Goal: Information Seeking & Learning: Learn about a topic

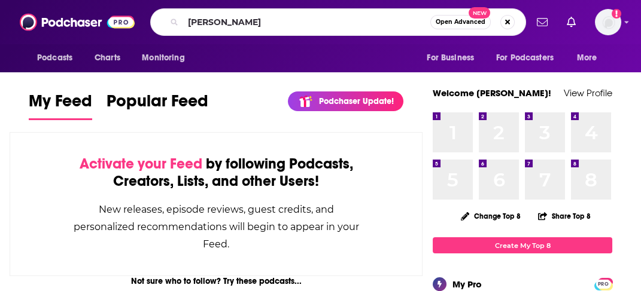
type input "[PERSON_NAME]"
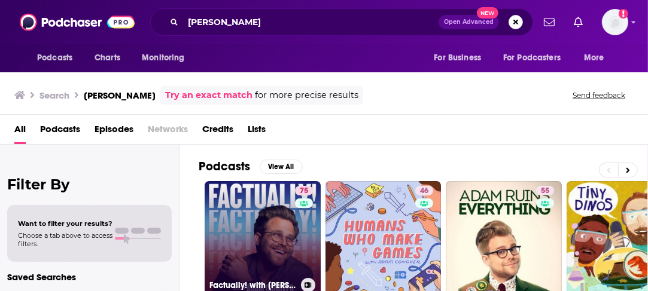
click at [263, 196] on link "75 Factually! with [PERSON_NAME]" at bounding box center [263, 239] width 116 height 116
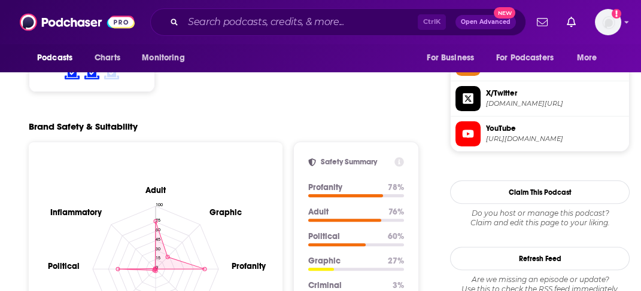
scroll to position [814, 0]
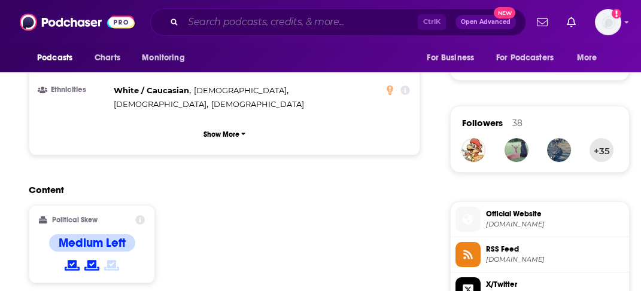
click at [235, 22] on input "Search podcasts, credits, & more..." at bounding box center [300, 22] width 235 height 19
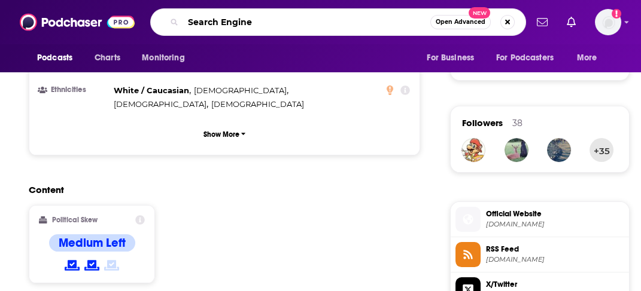
type input "Search Engine"
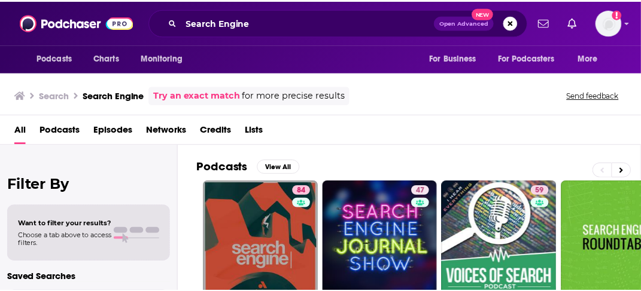
scroll to position [144, 0]
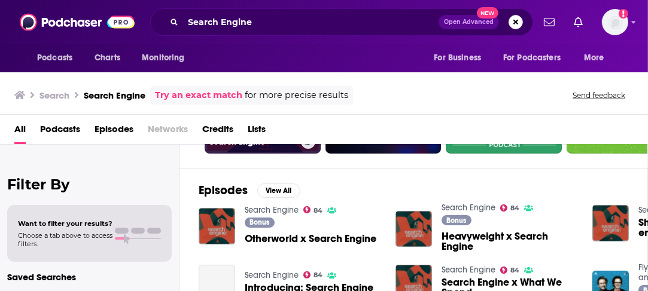
click at [261, 149] on link "84 Search Engine" at bounding box center [263, 96] width 116 height 116
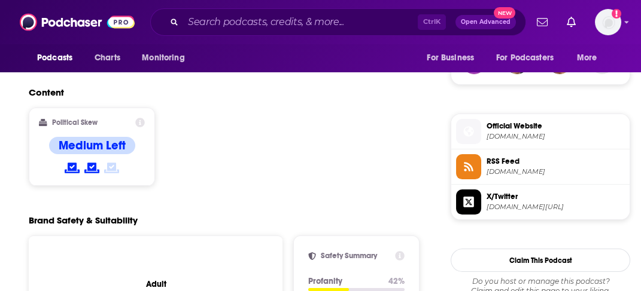
scroll to position [814, 0]
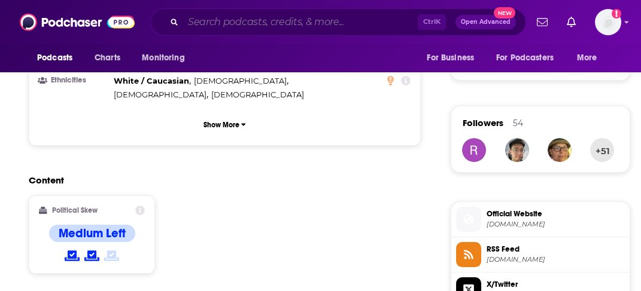
click at [290, 24] on input "Search podcasts, credits, & more..." at bounding box center [300, 22] width 235 height 19
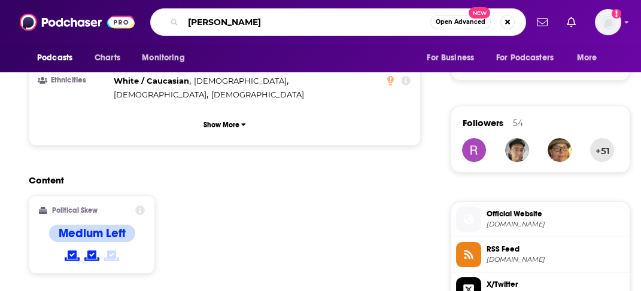
type input "[PERSON_NAME]"
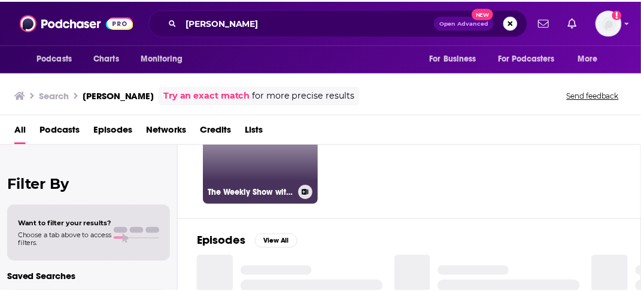
scroll to position [96, 0]
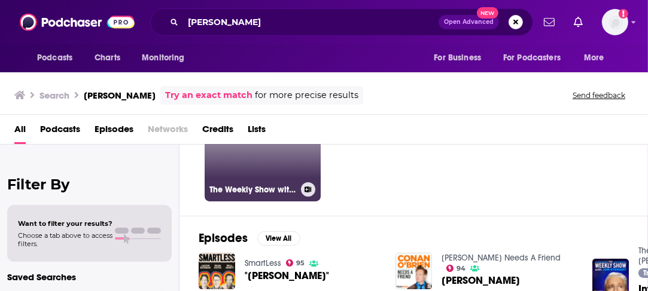
click at [274, 164] on link "89 The Weekly Show with [PERSON_NAME]" at bounding box center [263, 144] width 116 height 116
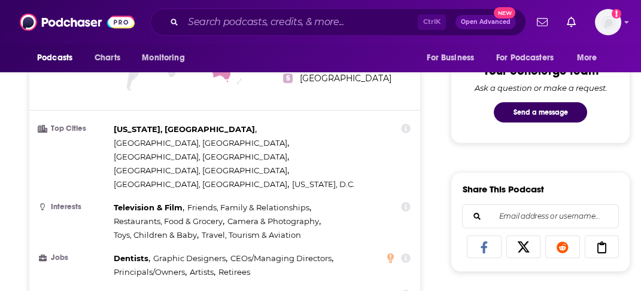
scroll to position [909, 0]
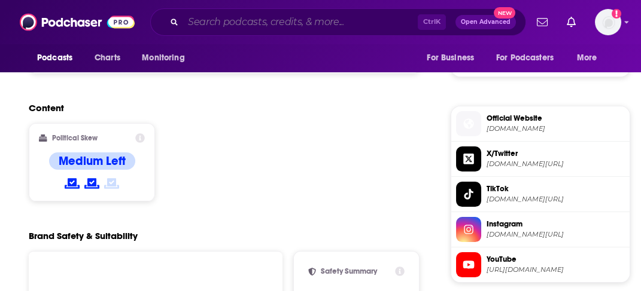
click at [283, 25] on input "Search podcasts, credits, & more..." at bounding box center [300, 22] width 235 height 19
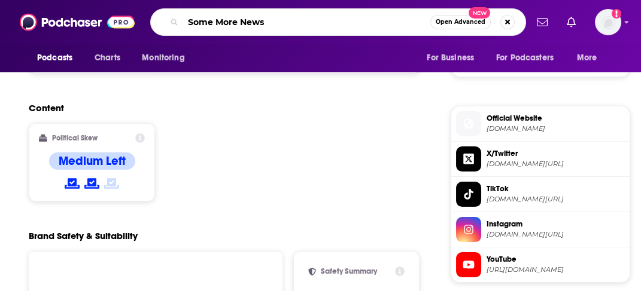
type input "Some More News"
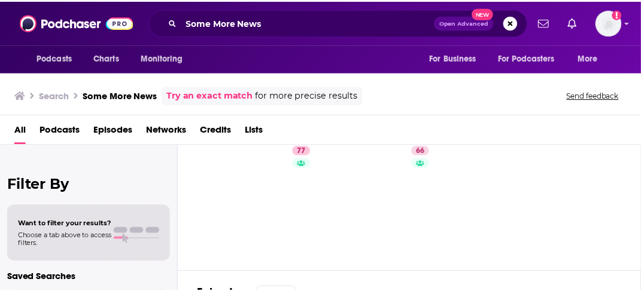
scroll to position [96, 0]
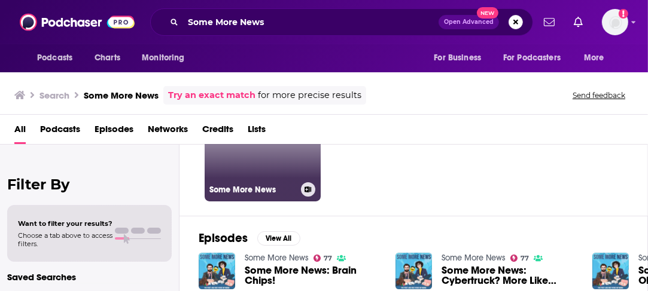
click at [255, 166] on link "77 Some More News" at bounding box center [263, 144] width 116 height 116
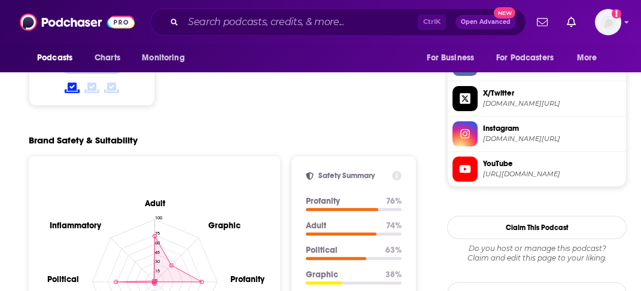
scroll to position [814, 0]
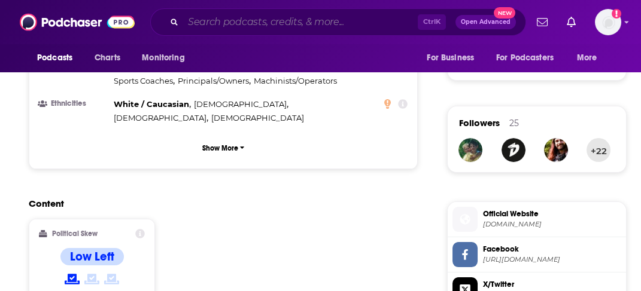
click at [300, 25] on input "Search podcasts, credits, & more..." at bounding box center [300, 22] width 235 height 19
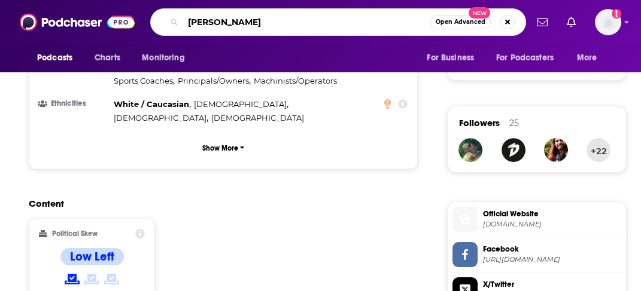
type input "[PERSON_NAME]"
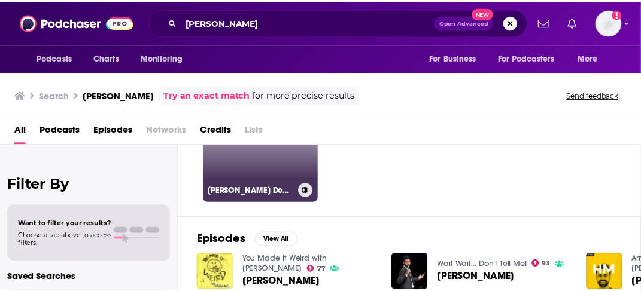
scroll to position [48, 0]
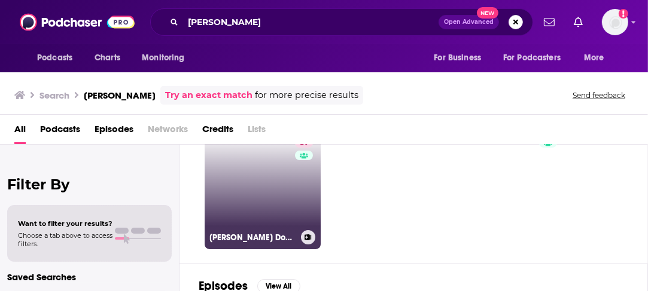
click at [259, 187] on link "69 [PERSON_NAME] Doesn't Know" at bounding box center [263, 191] width 116 height 116
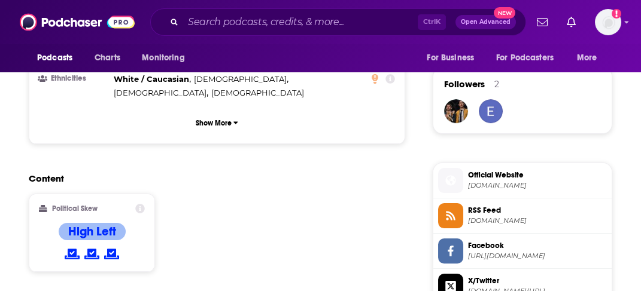
scroll to position [814, 0]
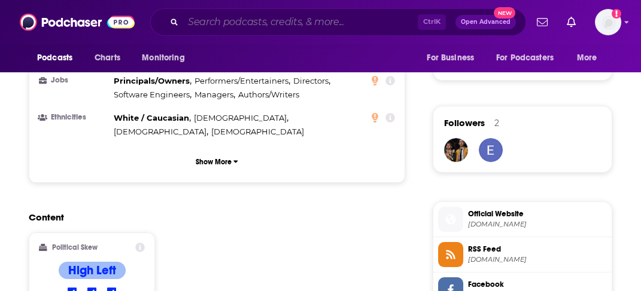
click at [299, 18] on input "Search podcasts, credits, & more..." at bounding box center [300, 22] width 235 height 19
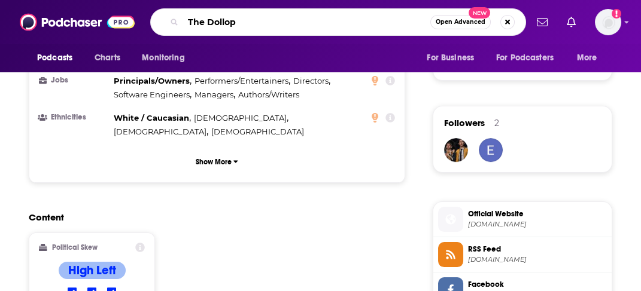
type input "The Dollop"
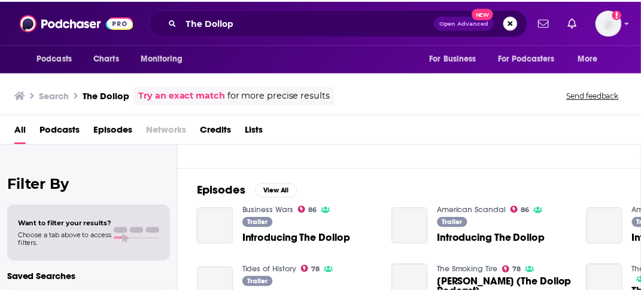
scroll to position [48, 0]
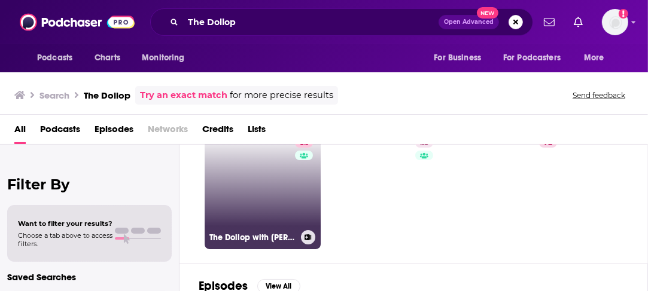
click at [255, 193] on link "84 The Dollop with [PERSON_NAME] and [PERSON_NAME]" at bounding box center [263, 191] width 116 height 116
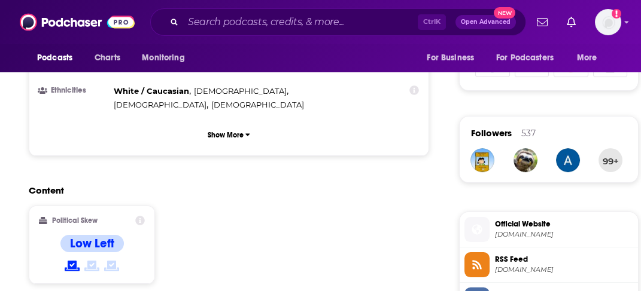
scroll to position [814, 0]
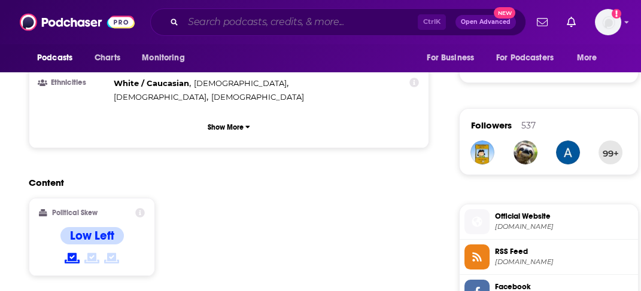
click at [315, 17] on input "Search podcasts, credits, & more..." at bounding box center [300, 22] width 235 height 19
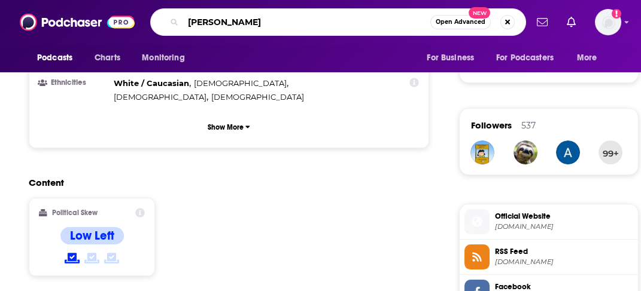
type input "[PERSON_NAME]"
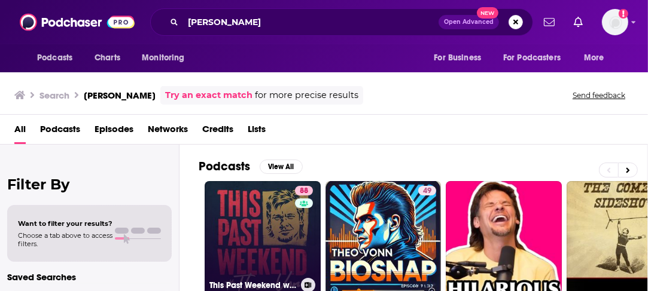
click at [254, 224] on link "88 This Past Weekend w/ [PERSON_NAME]" at bounding box center [263, 239] width 116 height 116
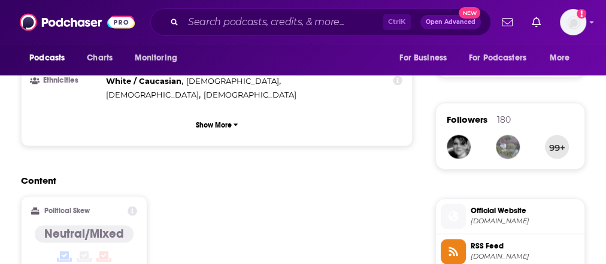
scroll to position [814, 0]
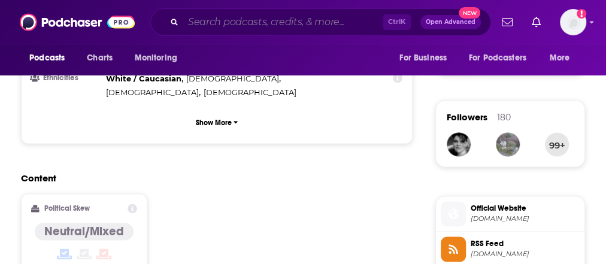
click at [260, 19] on input "Search podcasts, credits, & more..." at bounding box center [282, 22] width 199 height 19
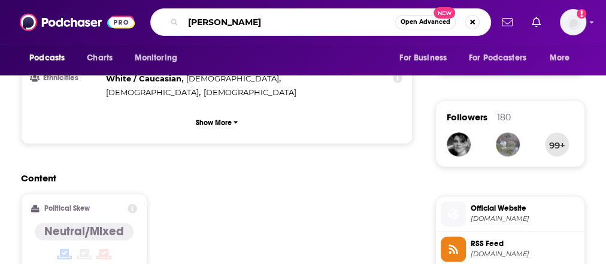
type input "[PERSON_NAME]"
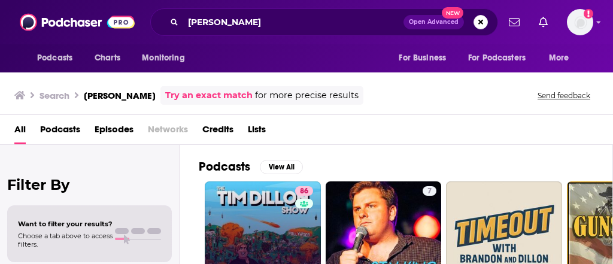
click at [255, 214] on link "86 The [PERSON_NAME] Show" at bounding box center [263, 239] width 116 height 116
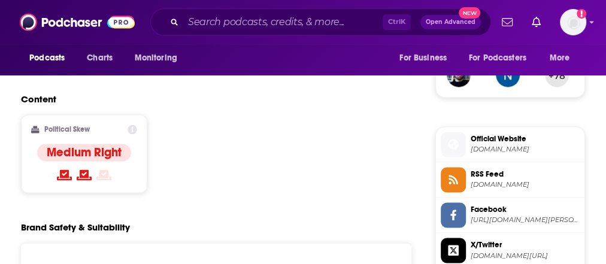
scroll to position [862, 0]
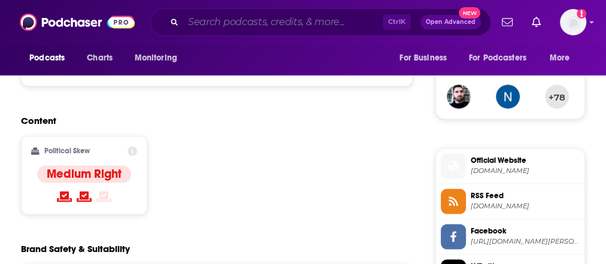
click at [287, 26] on input "Search podcasts, credits, & more..." at bounding box center [282, 22] width 199 height 19
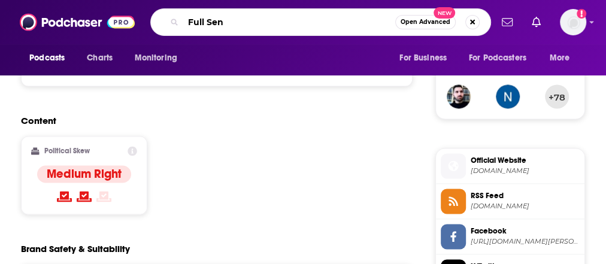
type input "Full Send"
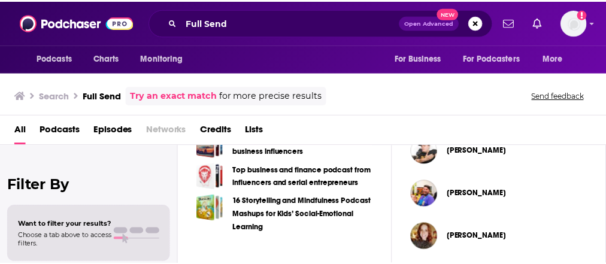
scroll to position [79, 0]
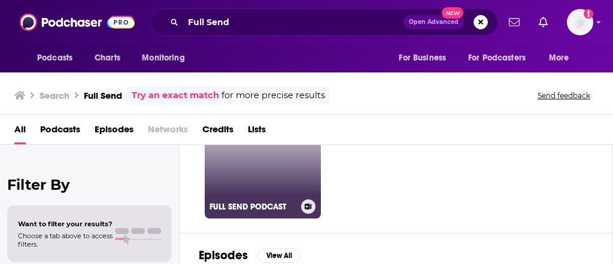
click at [226, 168] on link "73 FULL SEND PODCAST" at bounding box center [263, 160] width 116 height 116
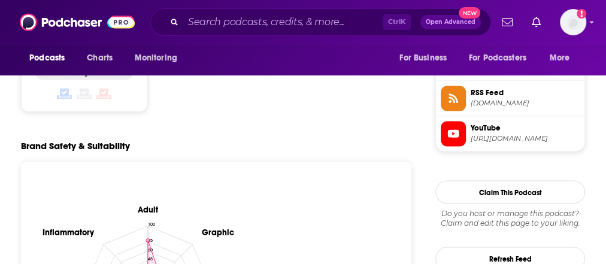
scroll to position [862, 0]
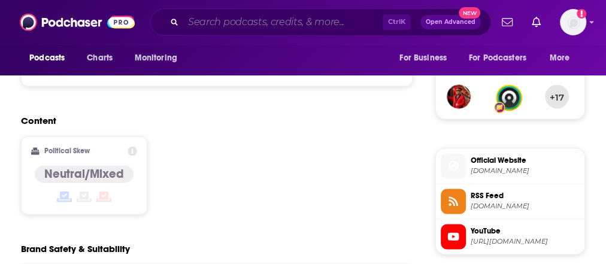
click at [288, 27] on input "Search podcasts, credits, & more..." at bounding box center [282, 22] width 199 height 19
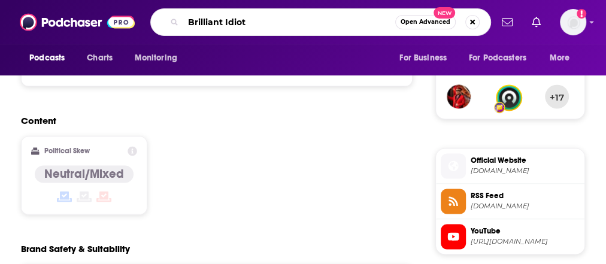
type input "Brilliant Idiots"
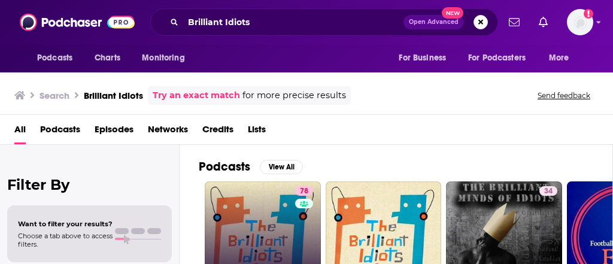
click at [268, 203] on link "78 The Brilliant Idiots" at bounding box center [263, 239] width 116 height 116
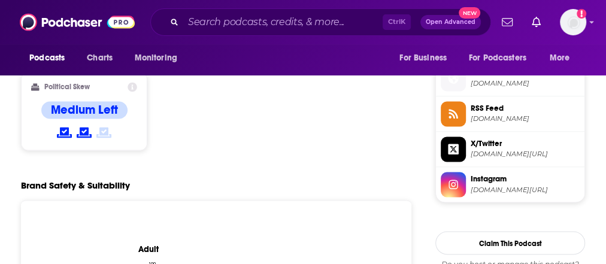
scroll to position [862, 0]
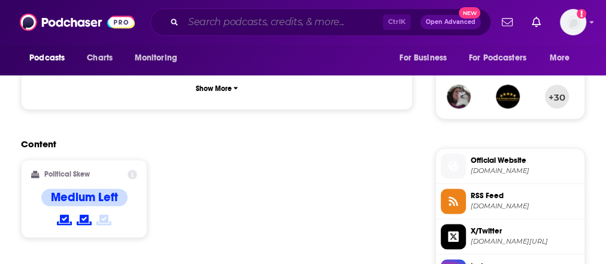
click at [251, 23] on input "Search podcasts, credits, & more..." at bounding box center [282, 22] width 199 height 19
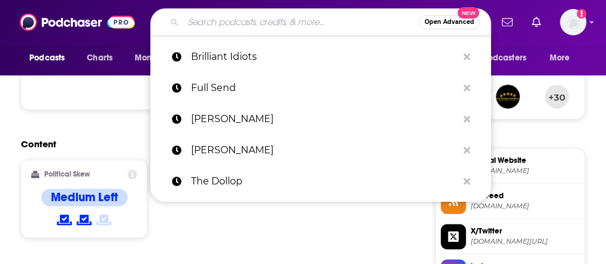
type input "G"
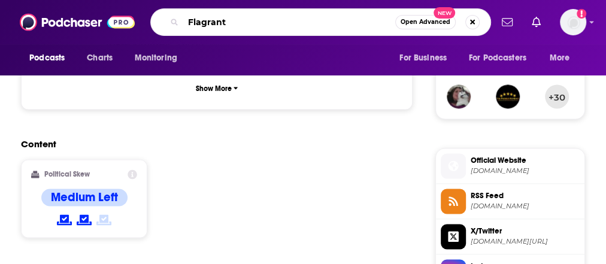
type input "Flagrant"
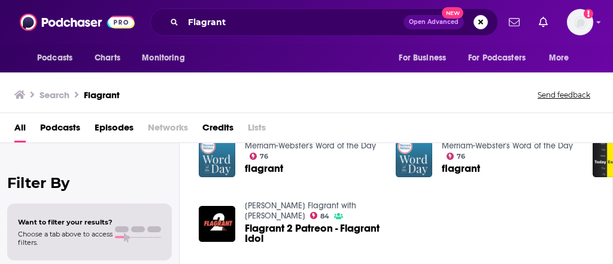
scroll to position [191, 0]
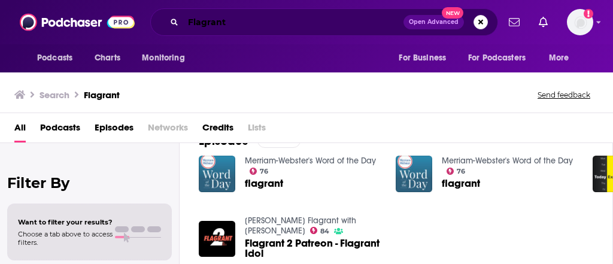
click at [225, 23] on input "Flagrant" at bounding box center [293, 22] width 220 height 19
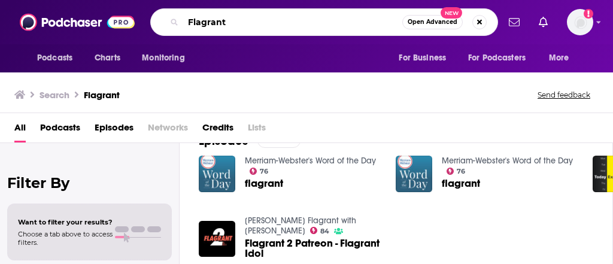
click at [225, 23] on input "Flagrant" at bounding box center [292, 22] width 219 height 19
type input "[PERSON_NAME]"
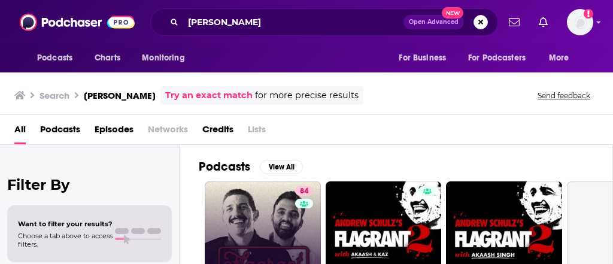
click at [263, 203] on link "84 [PERSON_NAME] Flagrant with [PERSON_NAME]" at bounding box center [263, 239] width 116 height 116
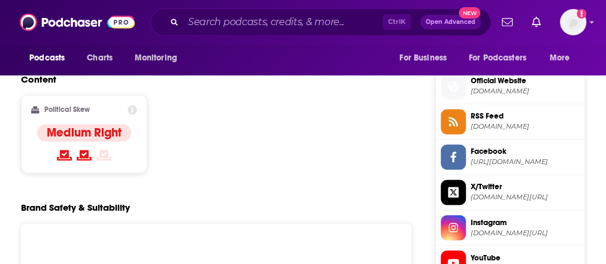
scroll to position [862, 0]
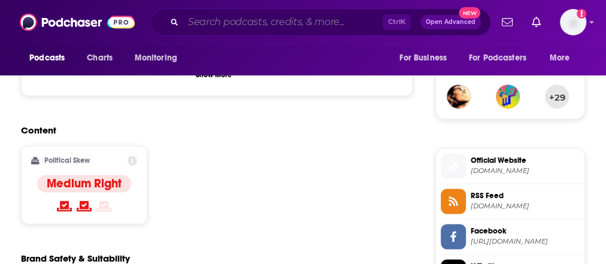
click at [232, 13] on input "Search podcasts, credits, & more..." at bounding box center [282, 22] width 199 height 19
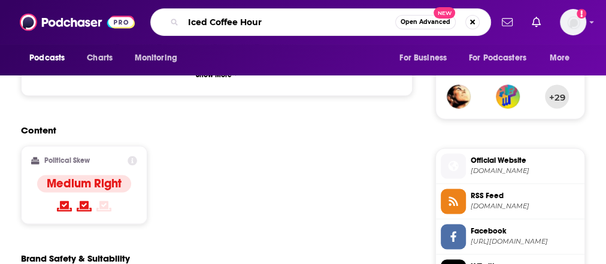
type input "Iced Coffee Hour"
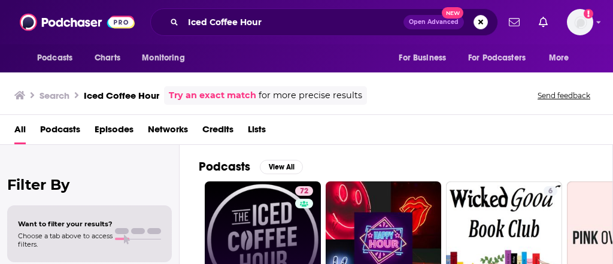
click at [269, 211] on link "72 The Iced Coffee Hour" at bounding box center [263, 239] width 116 height 116
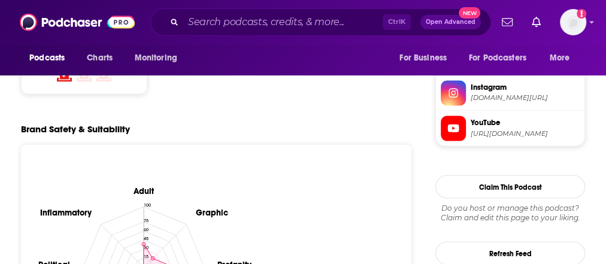
scroll to position [814, 0]
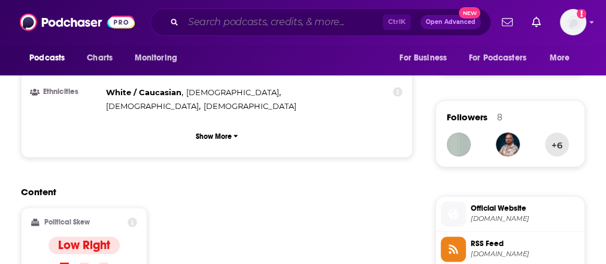
click at [217, 20] on input "Search podcasts, credits, & more..." at bounding box center [282, 22] width 199 height 19
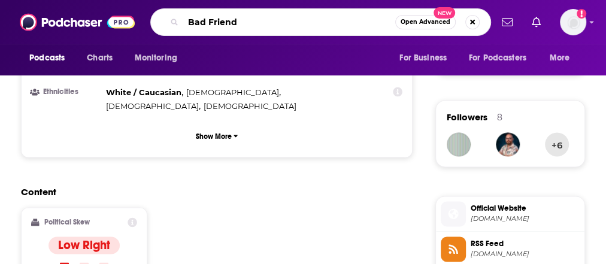
type input "Bad Friends"
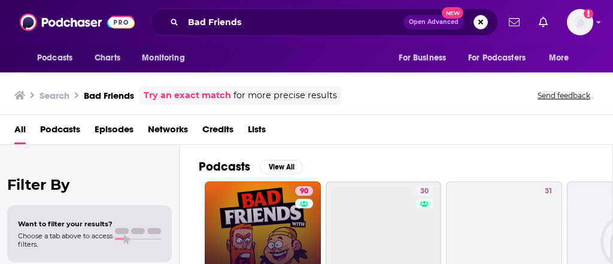
click at [264, 208] on link "90 Bad Friends" at bounding box center [263, 239] width 116 height 116
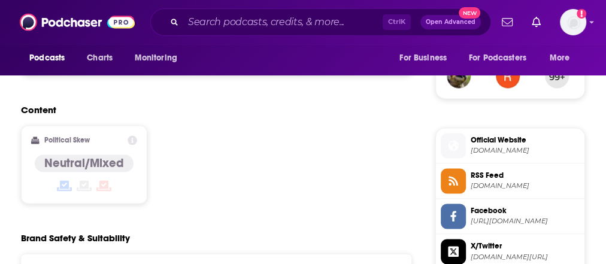
scroll to position [862, 0]
